Goal: Information Seeking & Learning: Understand process/instructions

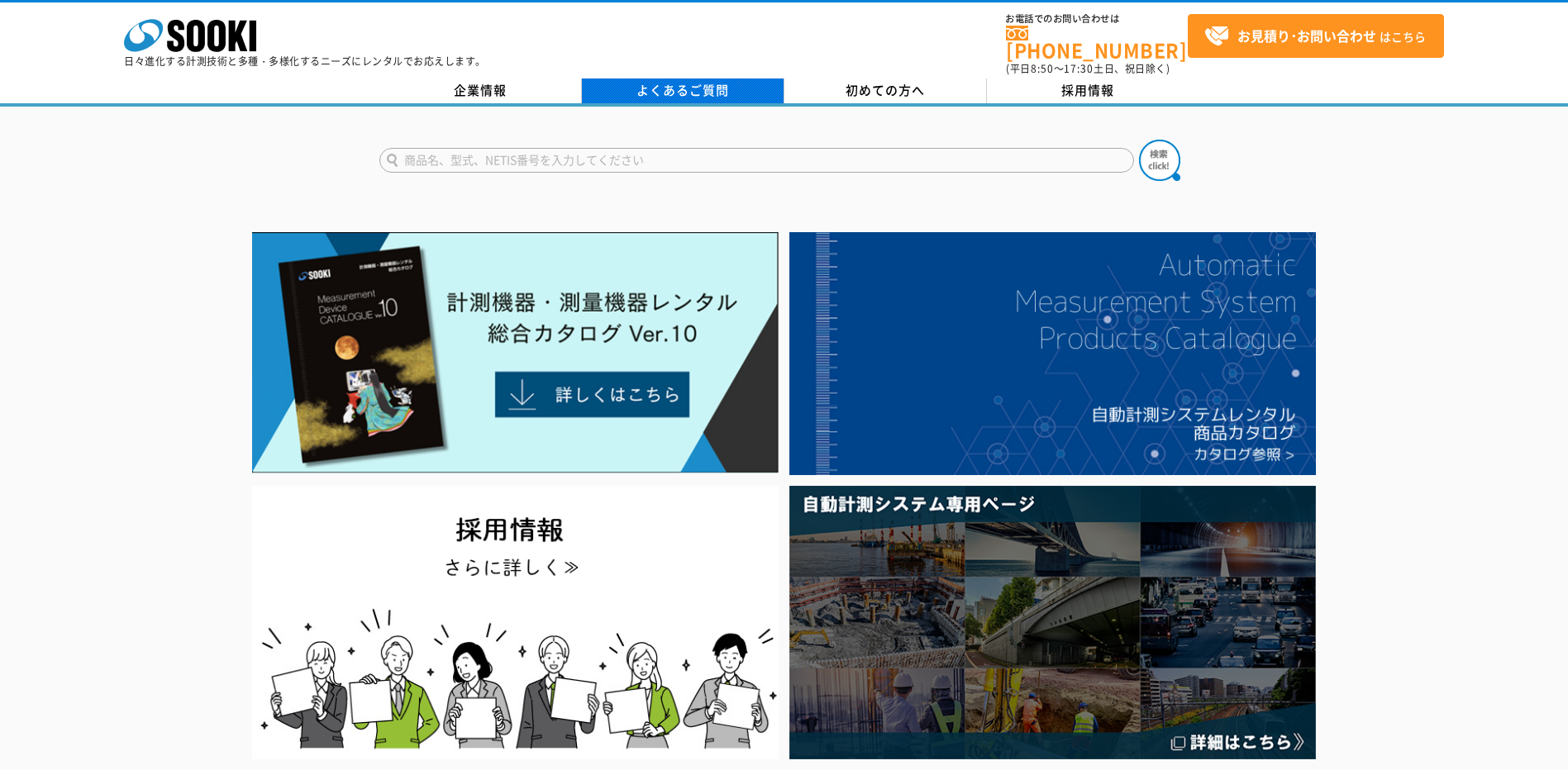
click at [662, 78] on link "よくあるご質問" at bounding box center [682, 91] width 202 height 25
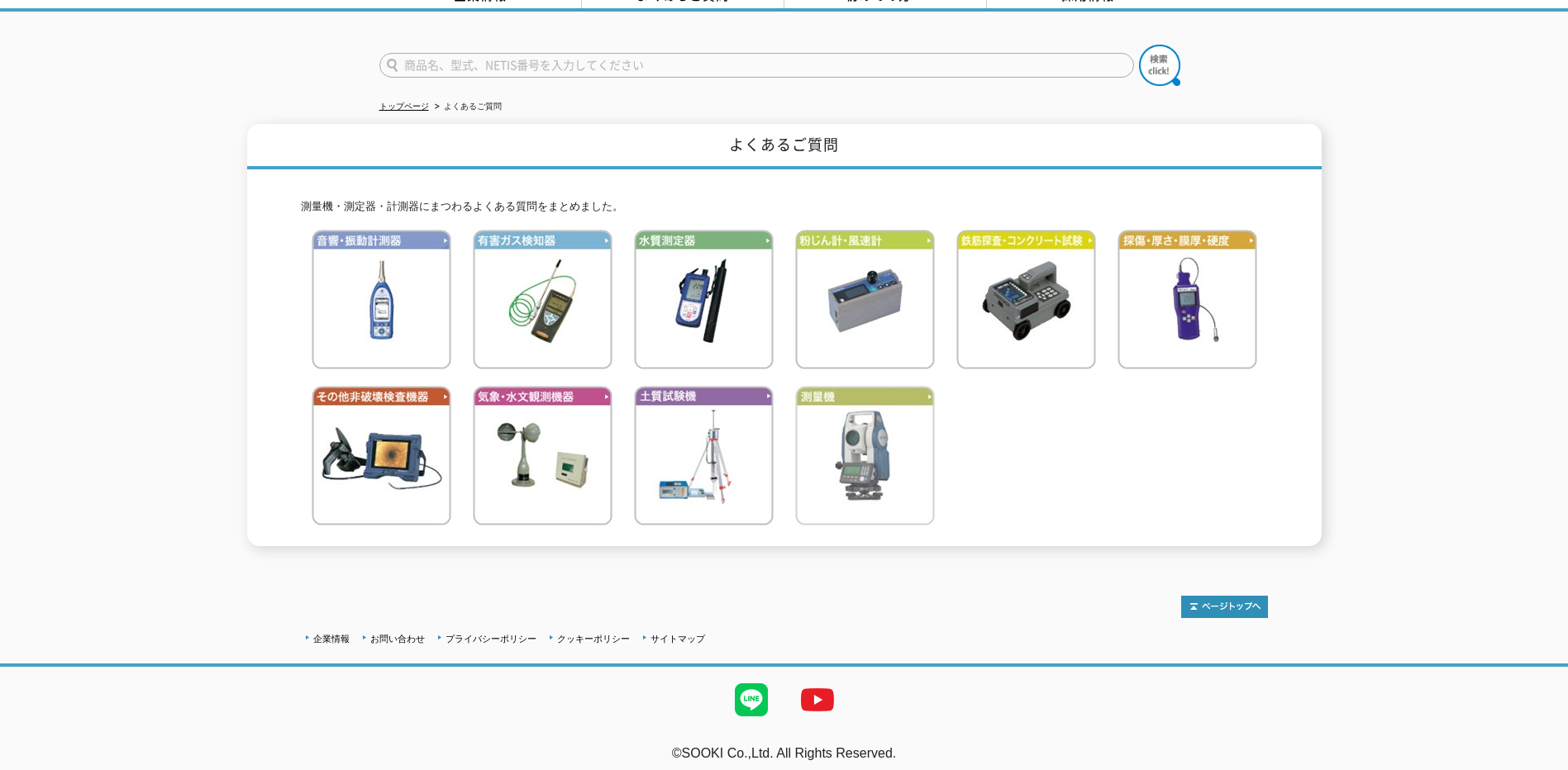
scroll to position [96, 0]
click at [879, 426] on img at bounding box center [865, 455] width 140 height 140
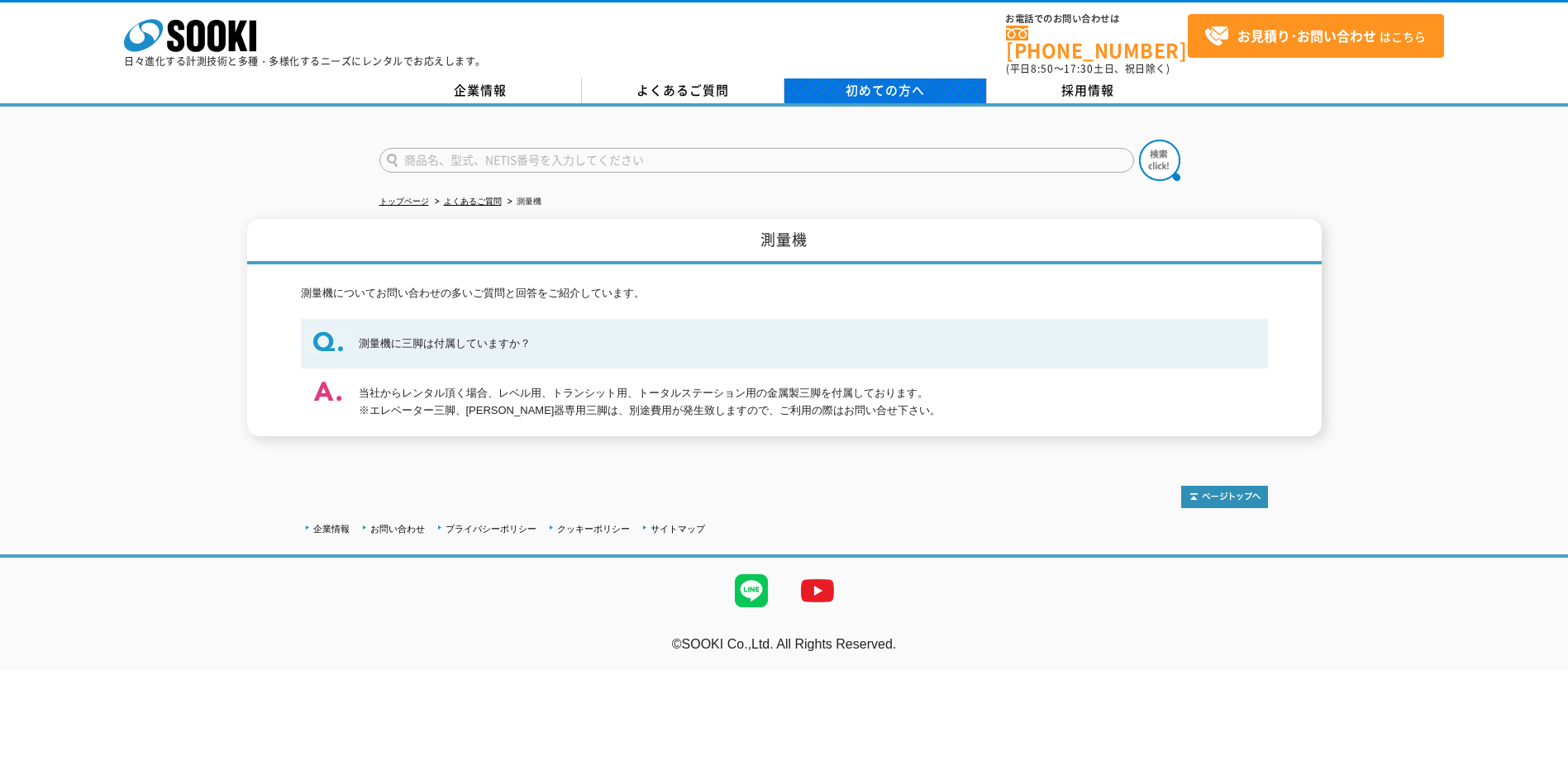
click at [857, 81] on span "初めての方へ" at bounding box center [885, 90] width 79 height 18
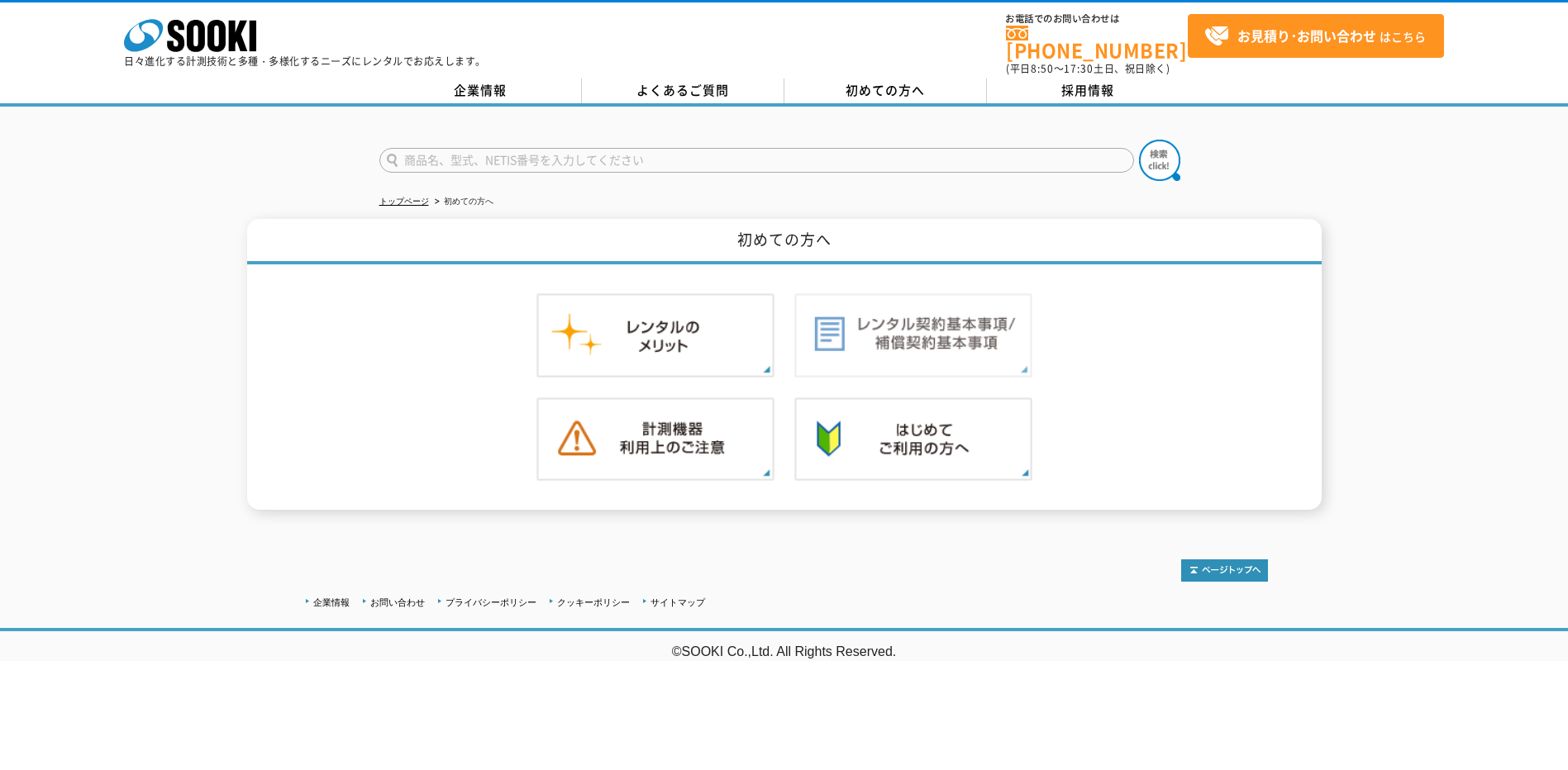
click at [921, 324] on img at bounding box center [913, 336] width 238 height 85
